Goal: Complete application form

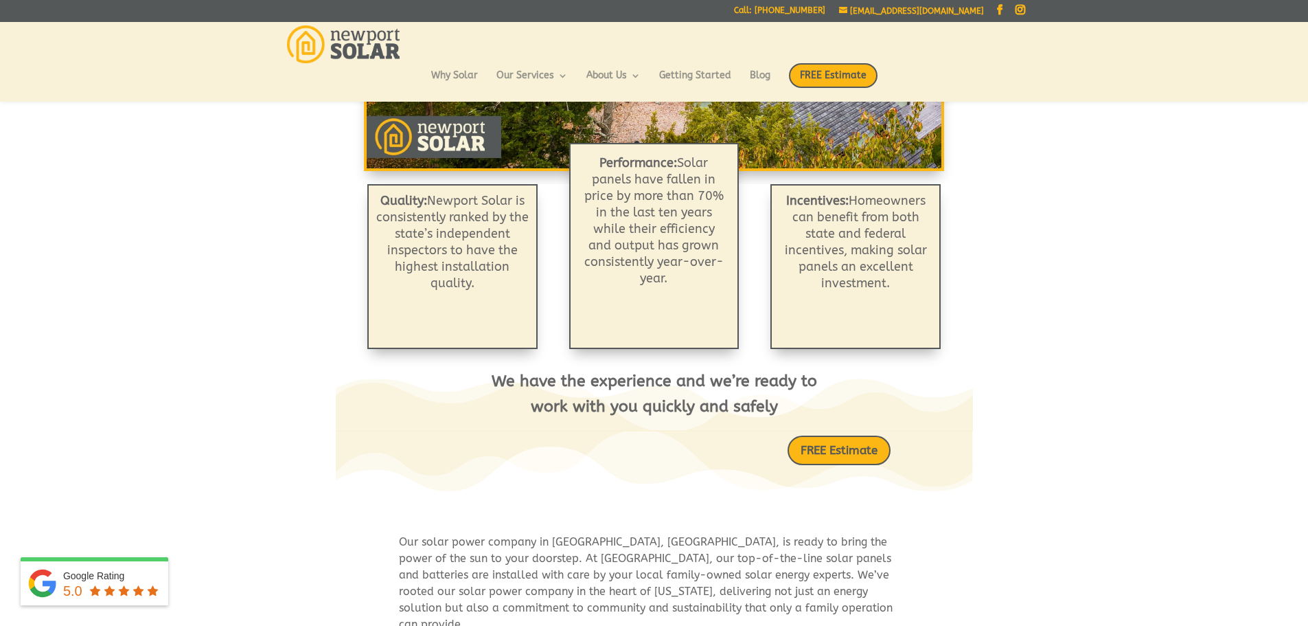
scroll to position [440, 0]
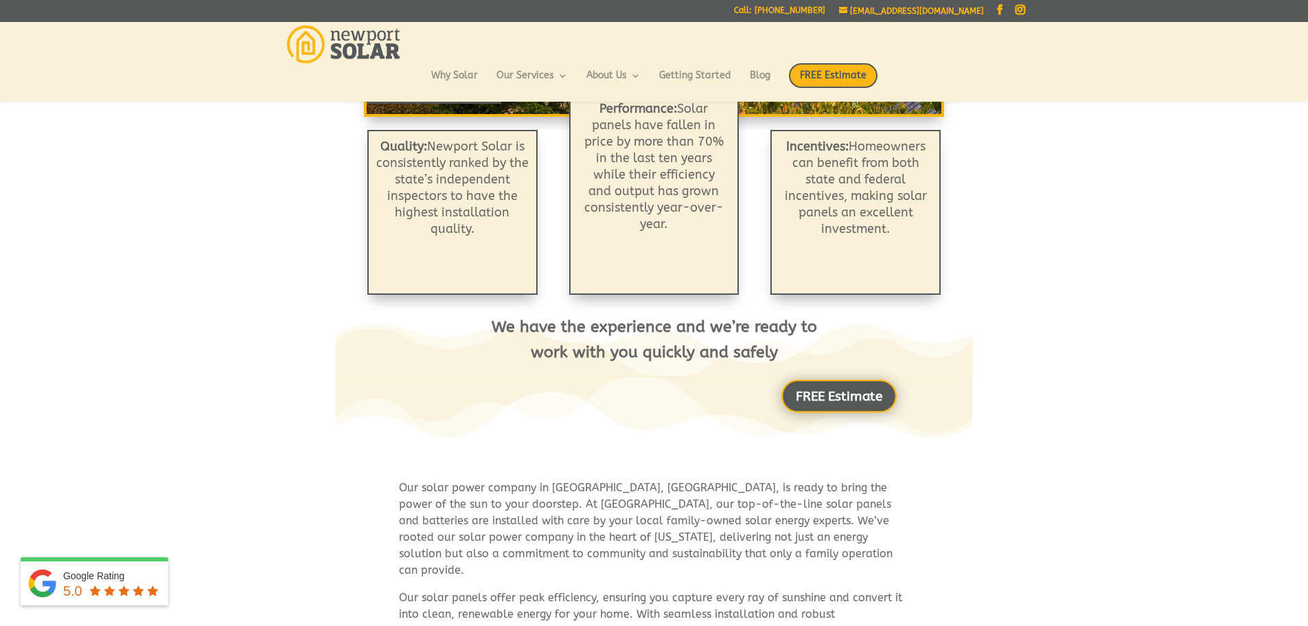
click at [854, 406] on link "FREE Estimate" at bounding box center [839, 395] width 115 height 33
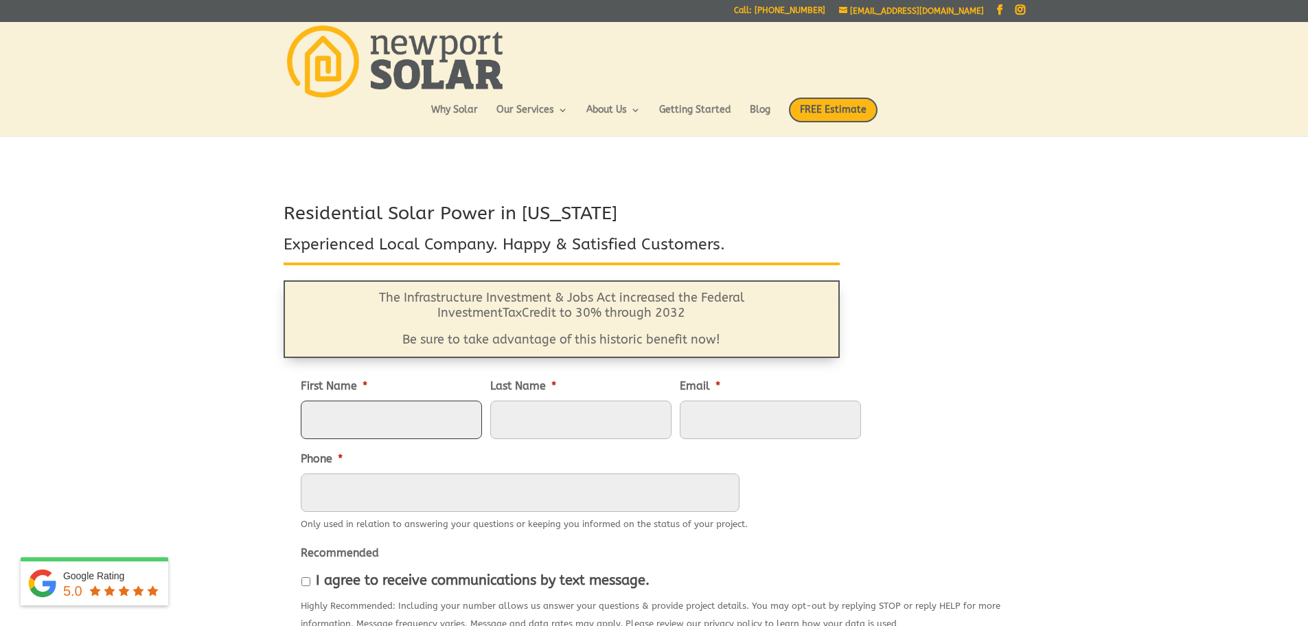
click at [416, 424] on input "First Name *" at bounding box center [391, 419] width 181 height 38
type input "[PERSON_NAME]"
type input "Gosar"
type input "[EMAIL_ADDRESS][DOMAIN_NAME]"
type input "[PHONE_NUMBER]"
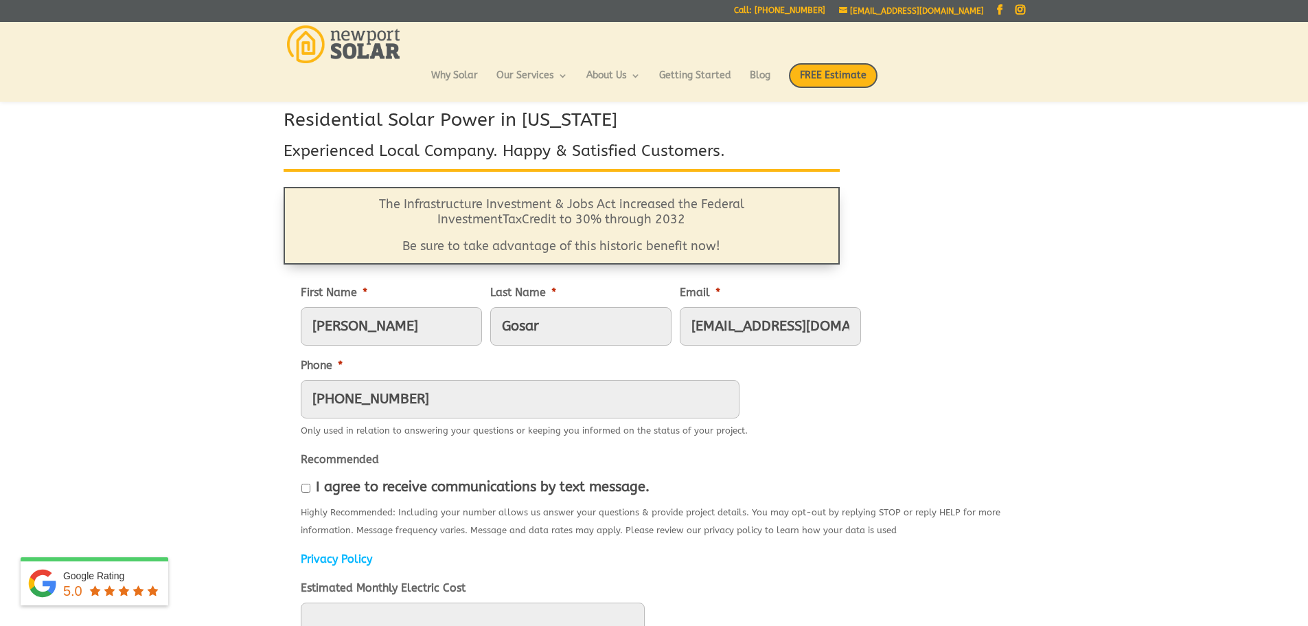
scroll to position [110, 0]
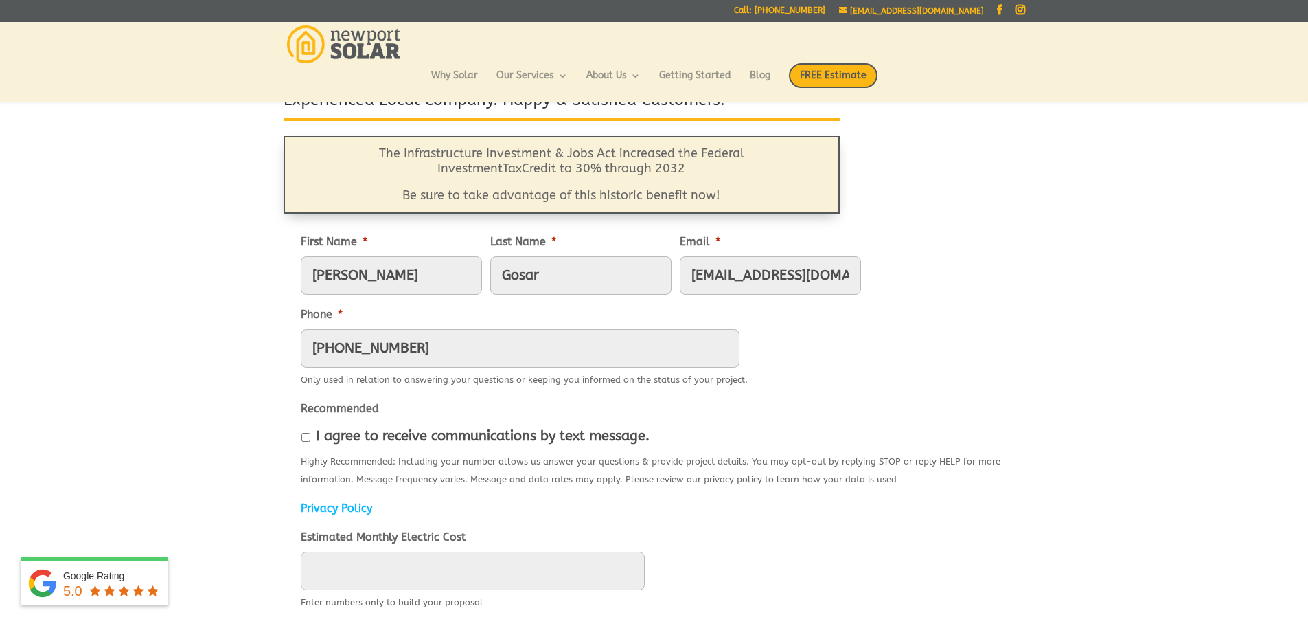
click at [301, 440] on li "I agree to receive communications by text message." at bounding box center [656, 436] width 710 height 26
click at [304, 438] on input "I agree to receive communications by text message." at bounding box center [306, 437] width 9 height 9
checkbox input "true"
click at [435, 565] on input "____" at bounding box center [473, 571] width 344 height 38
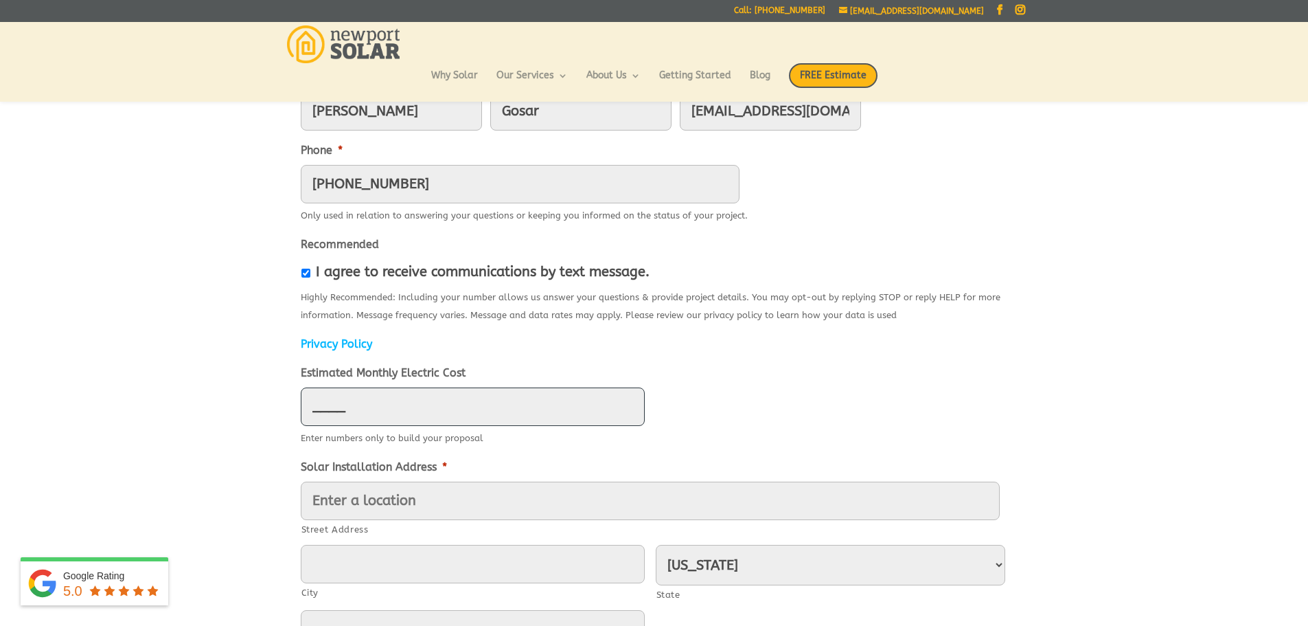
scroll to position [275, 0]
type input "436"
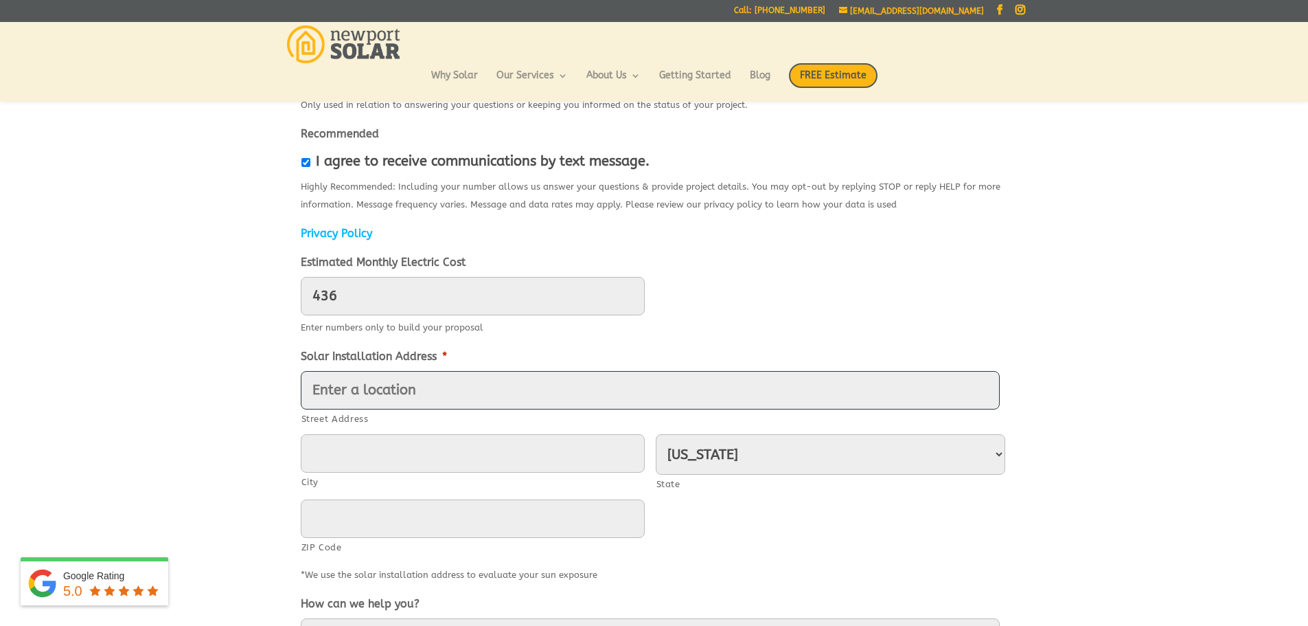
scroll to position [440, 0]
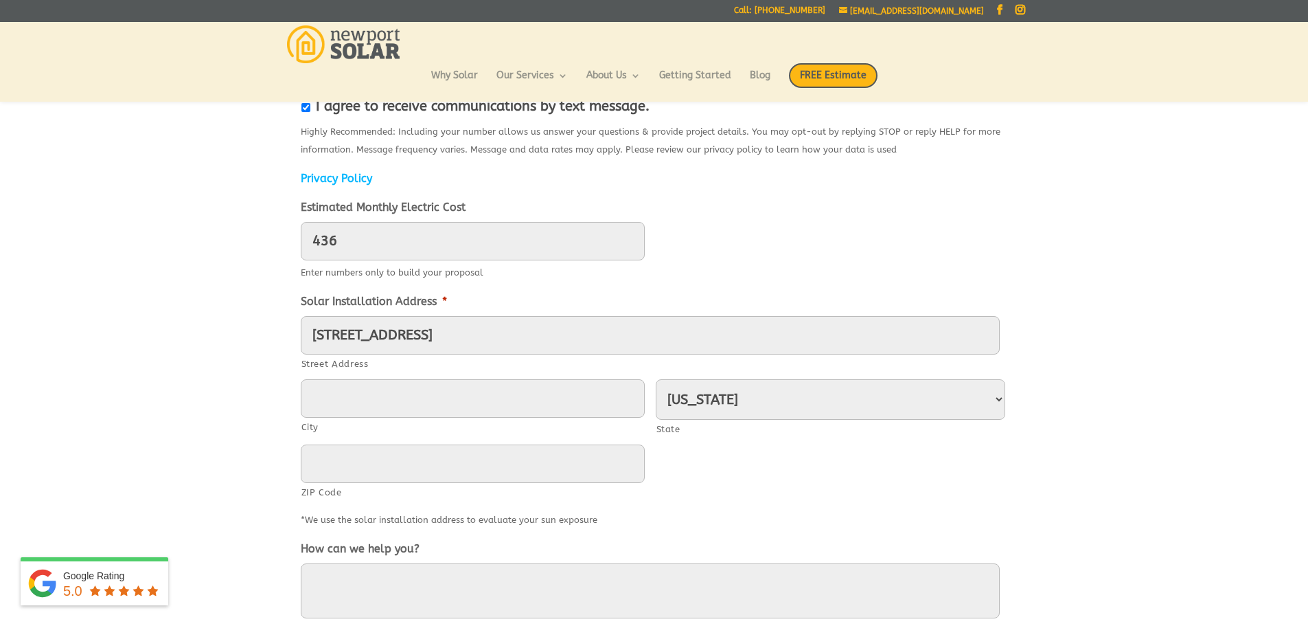
type input "[STREET_ADDRESS]"
type input "[GEOGRAPHIC_DATA]"
type input "02879"
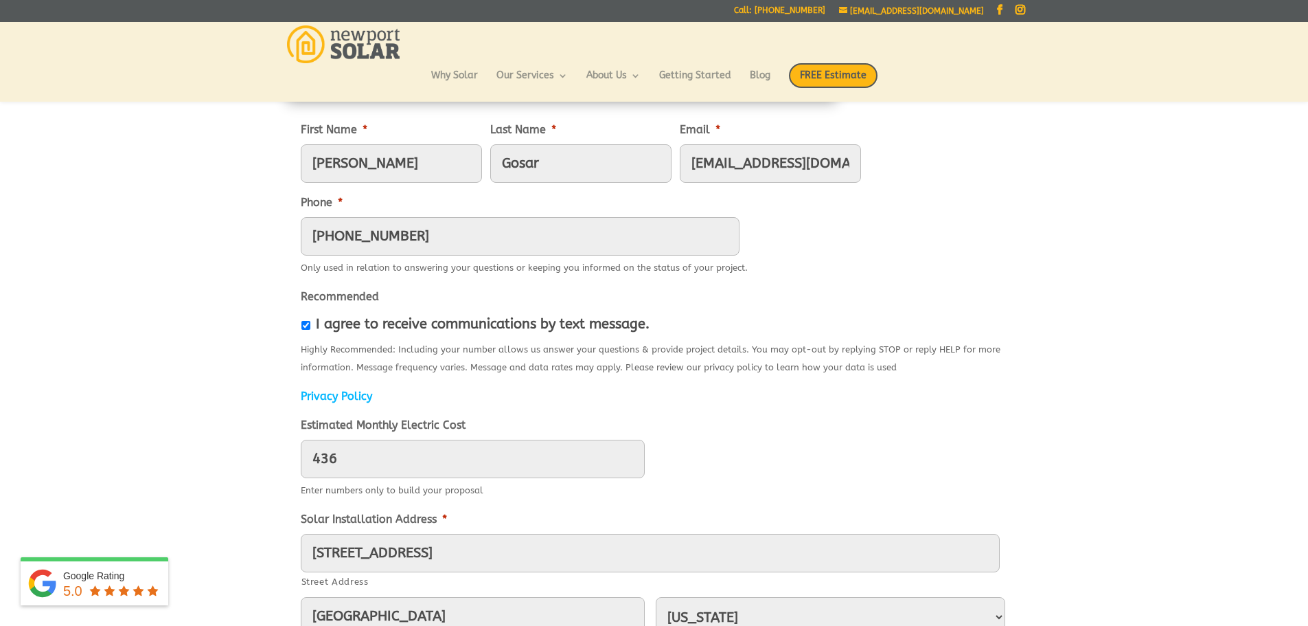
scroll to position [220, 0]
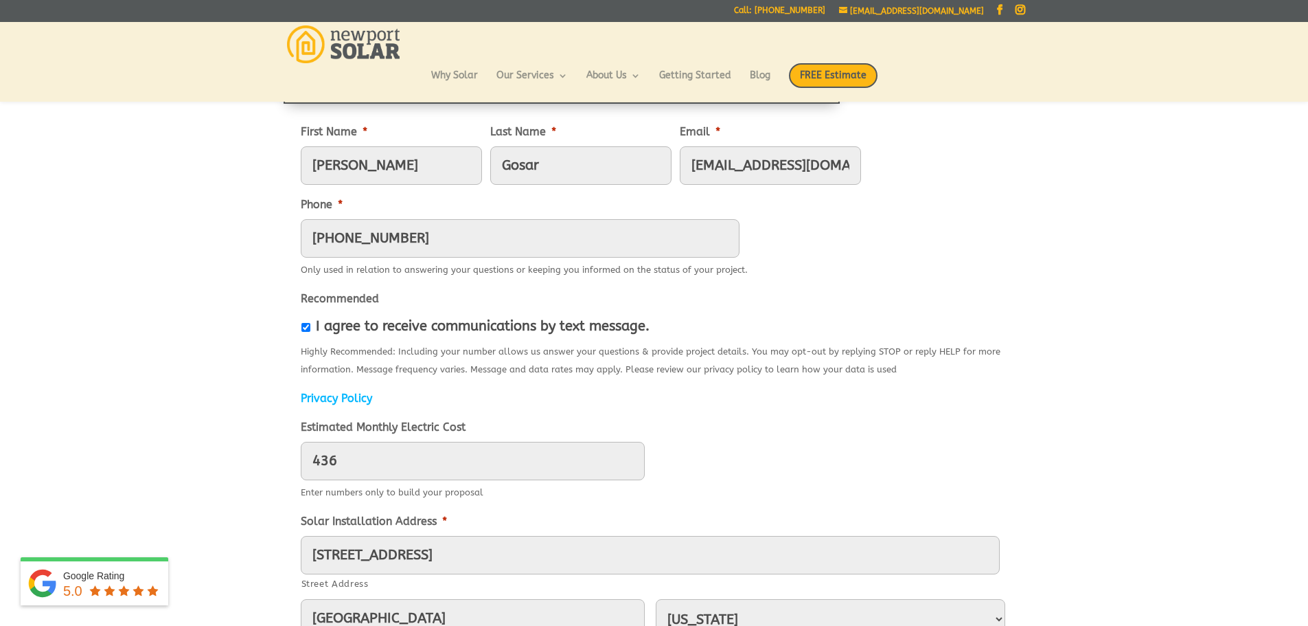
click at [680, 169] on input "[EMAIL_ADDRESS][DOMAIN_NAME]" at bounding box center [770, 165] width 181 height 38
type input "[EMAIL_ADDRESS][DOMAIN_NAME]"
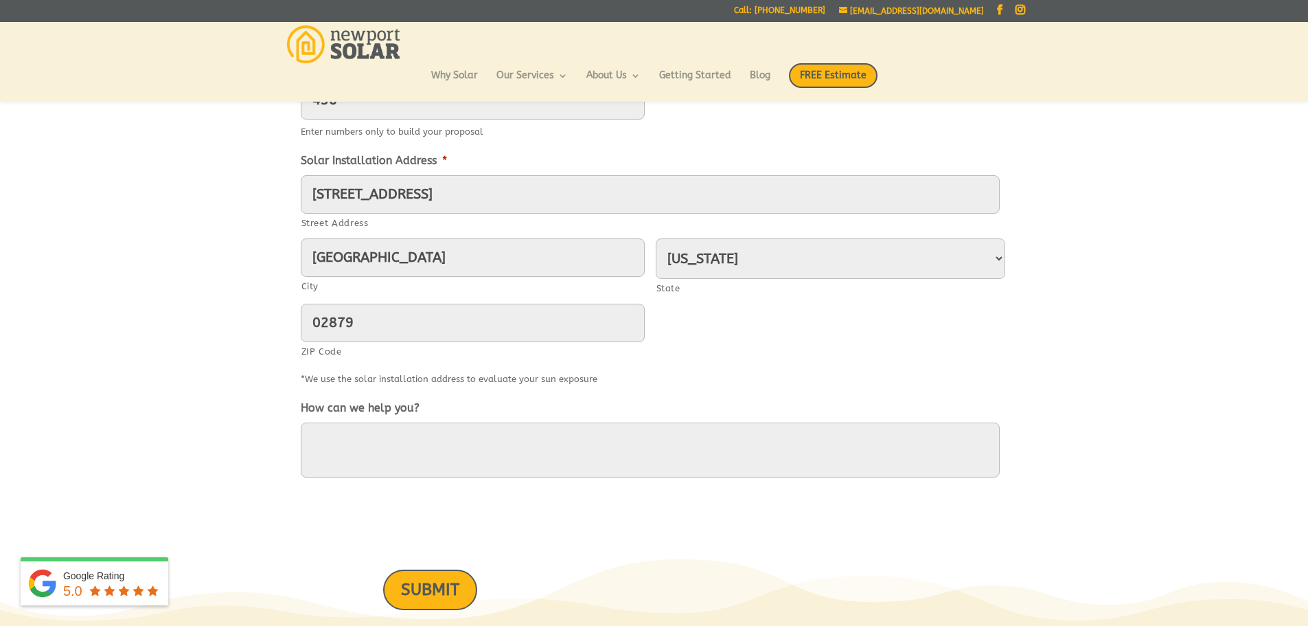
scroll to position [573, 0]
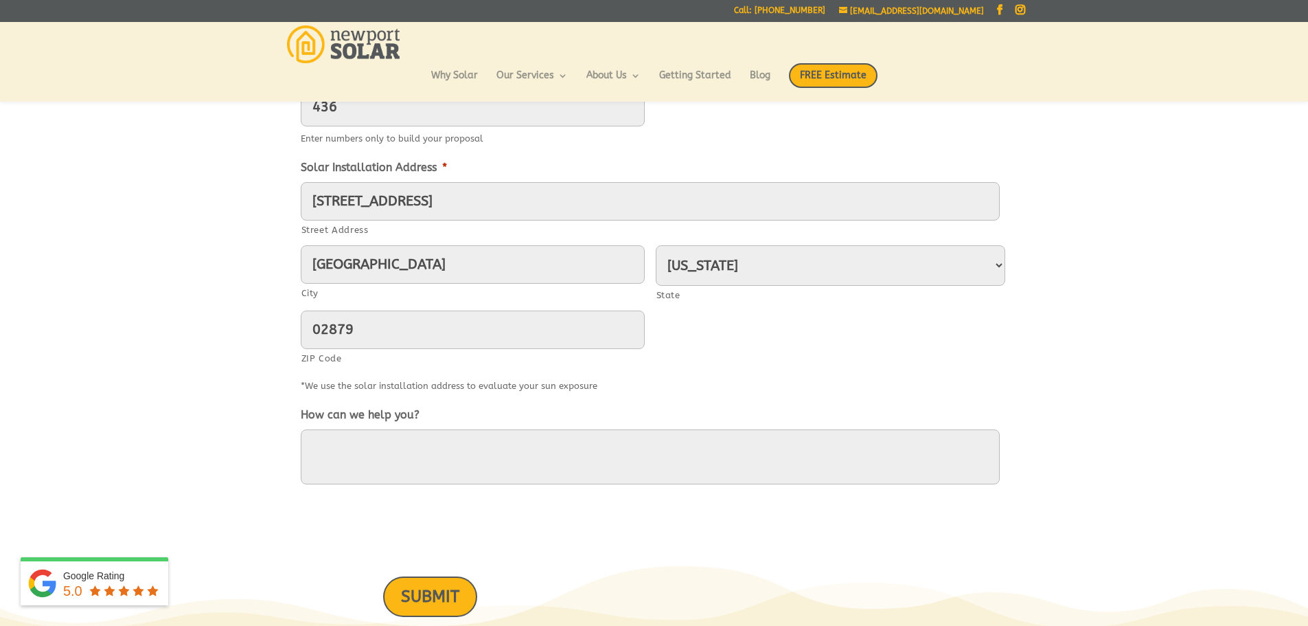
click at [1165, 469] on div "Residential Solar Power in [US_STATE] Experienced Local Company. Happy & Satisf…" at bounding box center [654, 114] width 1308 height 1042
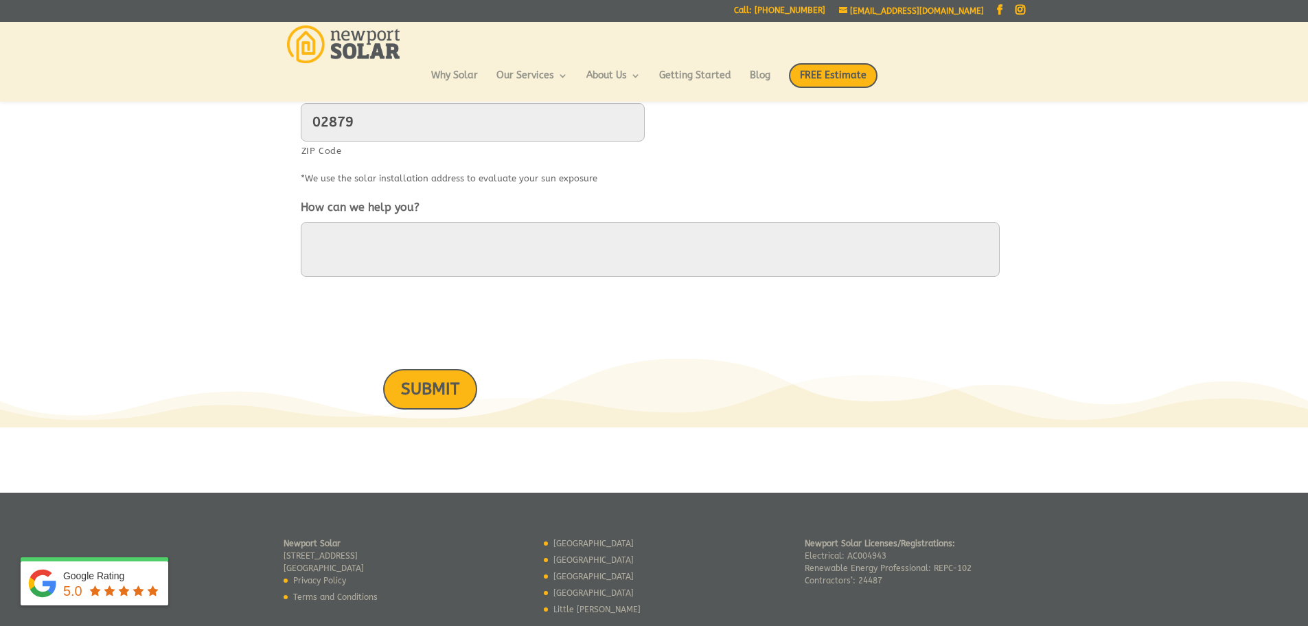
scroll to position [854, 0]
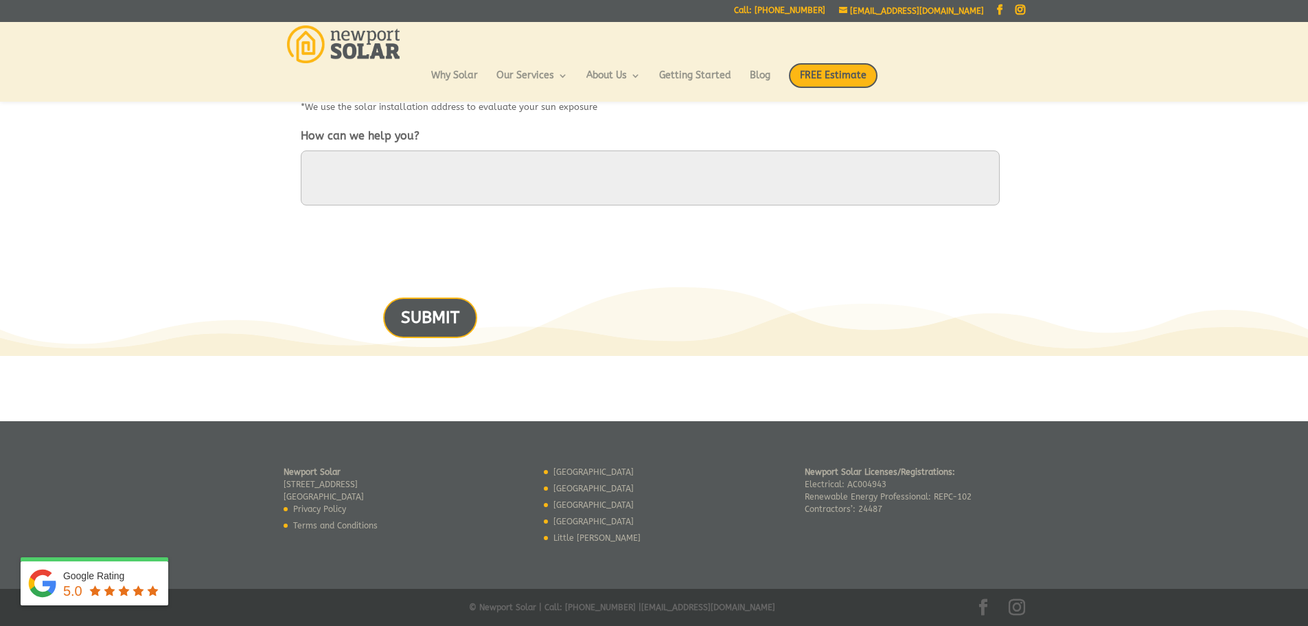
click at [418, 316] on input "SUBMIT" at bounding box center [430, 317] width 94 height 41
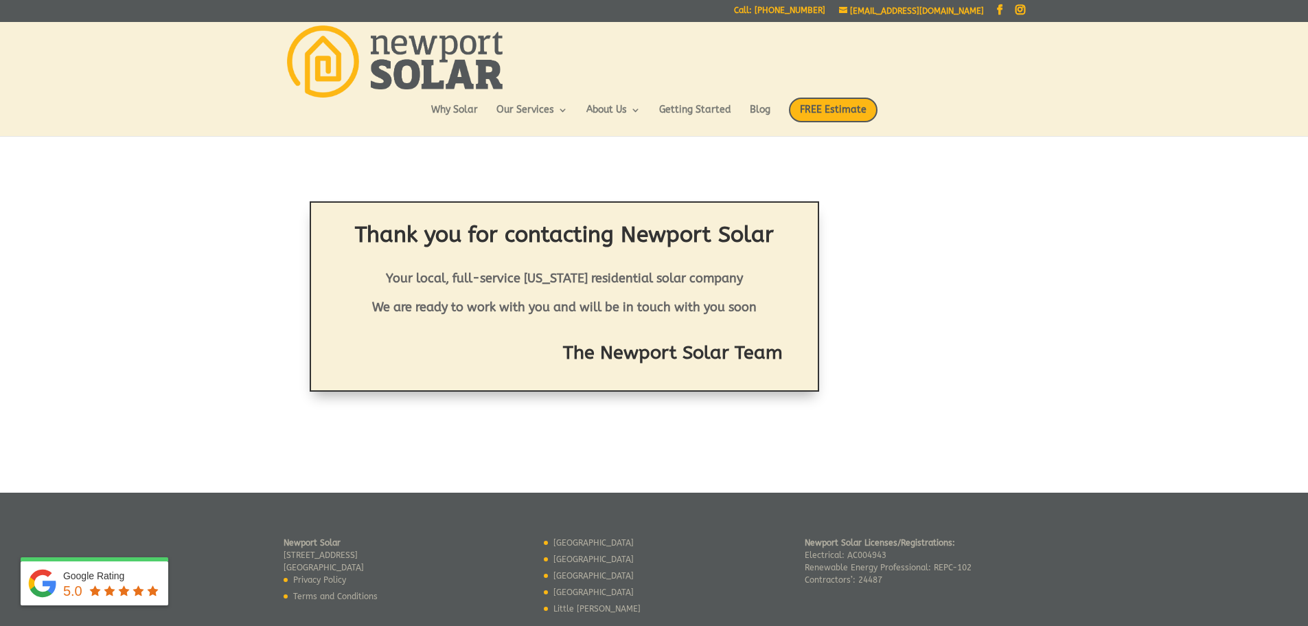
click at [1078, 280] on div "Thank you for contacting Newport Solar Your local, full-service [US_STATE] resi…" at bounding box center [654, 313] width 1308 height 225
